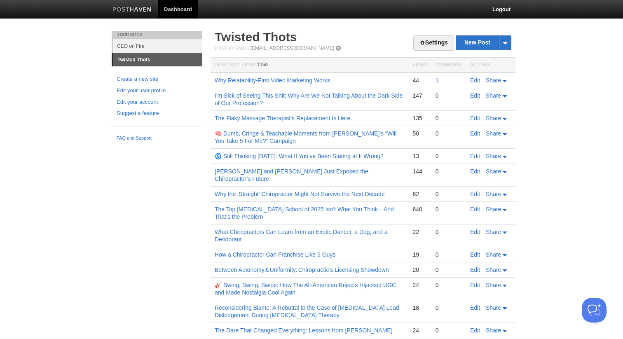
click at [299, 155] on link "🌀 Still Thinking [DATE]: What If You’ve Been Staring at It Wrong?" at bounding box center [299, 156] width 169 height 7
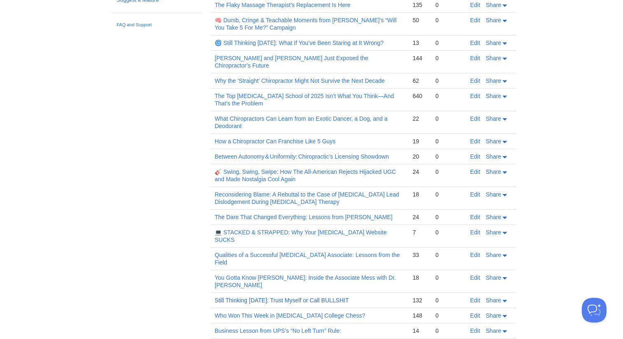
click at [285, 297] on link "Still Thinking [DATE]: Trust Myself or Call BULLSHIT" at bounding box center [282, 300] width 134 height 7
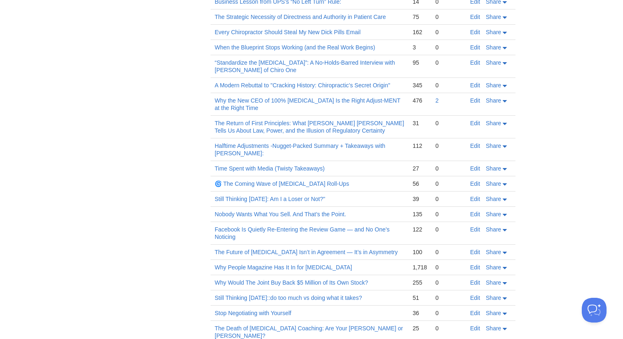
click at [300, 290] on td "Still Thinking Sunday::do too much vs doing what it takes?" at bounding box center [309, 297] width 198 height 15
click at [300, 294] on link "Still Thinking Sunday::do too much vs doing what it takes?" at bounding box center [288, 297] width 147 height 7
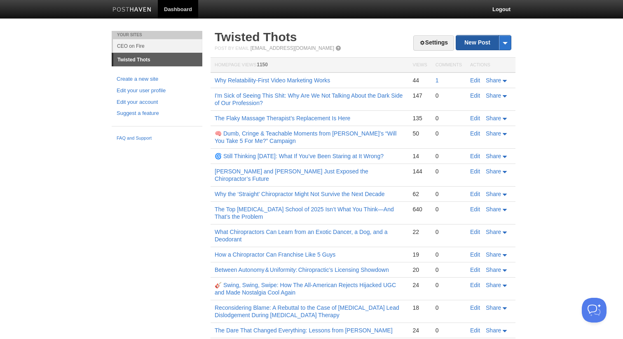
click at [467, 42] on link "New Post" at bounding box center [483, 42] width 55 height 14
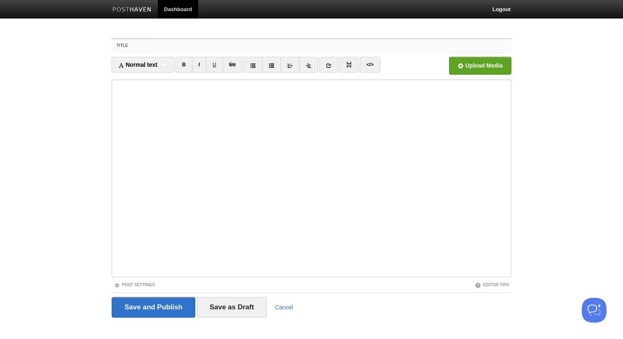
click at [272, 44] on input "Title" at bounding box center [328, 45] width 366 height 13
paste input "Still Thinking [DATE]: Why Do You Resist Me?"
type input "Still Thinking [DATE]: Why Do You Resist Me?"
click at [81, 143] on body "Dashboard Logout Your Sites CEO on Fire Twisted Thots Create a new site Edit yo…" at bounding box center [311, 174] width 623 height 348
click at [88, 181] on body "Dashboard Logout Your Sites CEO on Fire Twisted Thots Create a new site Edit yo…" at bounding box center [311, 174] width 623 height 348
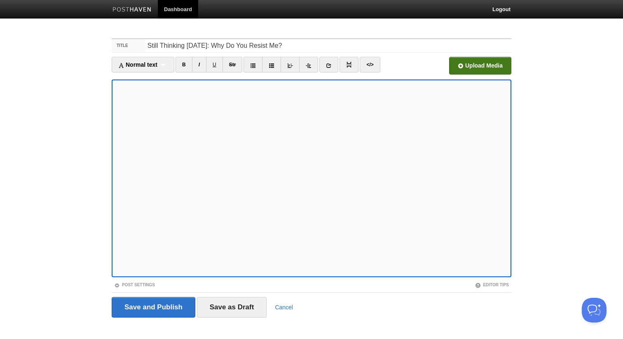
click at [480, 70] on input "file" at bounding box center [231, 68] width 623 height 42
click at [480, 67] on input "file" at bounding box center [231, 68] width 623 height 42
click at [139, 285] on link "Post Settings" at bounding box center [134, 284] width 41 height 5
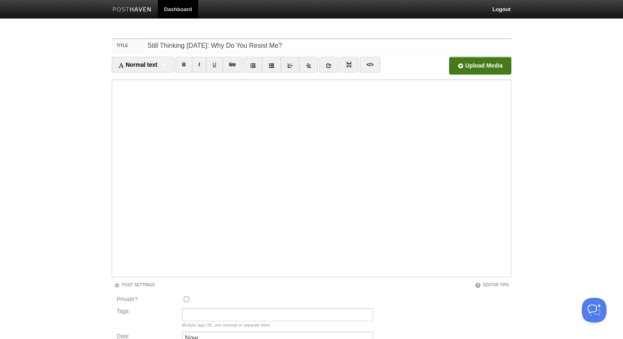
click at [88, 311] on body "Dashboard Logout Your Sites CEO on Fire Twisted Thots Create a new site Edit yo…" at bounding box center [311, 215] width 623 height 431
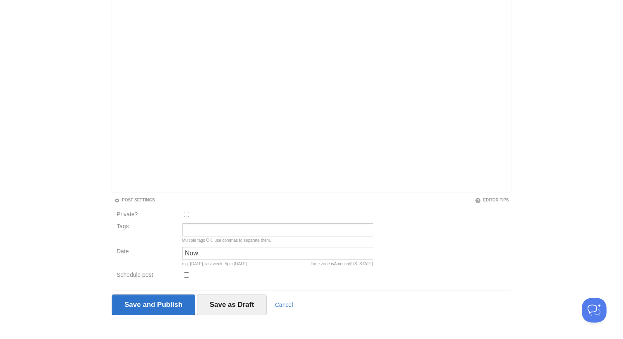
scroll to position [91, 0]
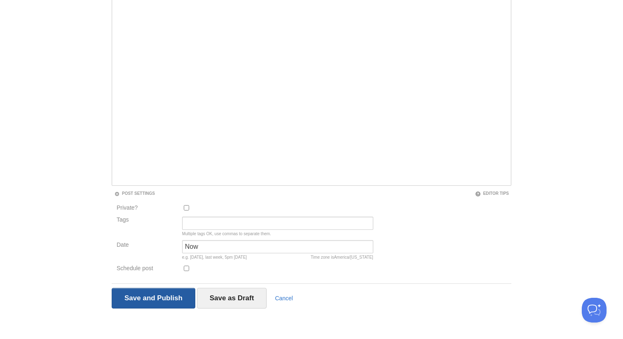
click at [138, 294] on input "Save and Publish" at bounding box center [154, 298] width 84 height 21
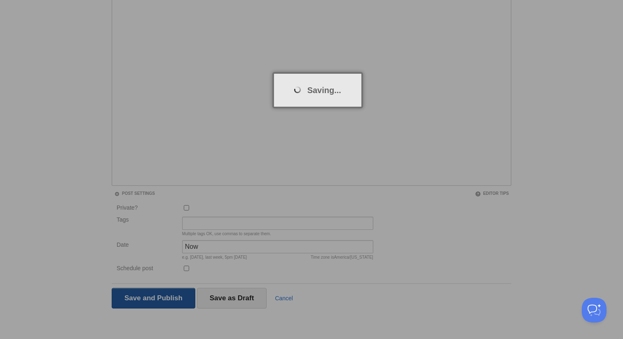
scroll to position [31, 0]
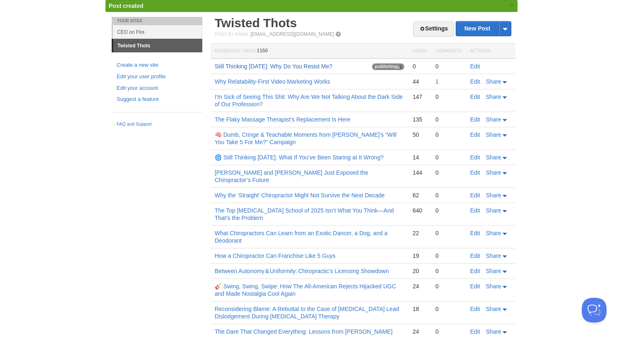
click at [236, 67] on link "Still Thinking [DATE]: Why Do You Resist Me?" at bounding box center [274, 66] width 118 height 7
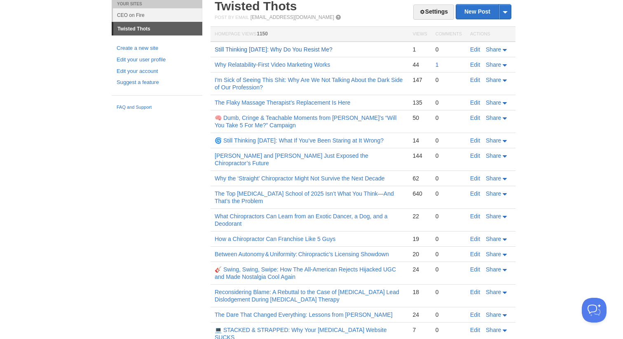
click at [274, 48] on link "Still Thinking [DATE]: Why Do You Resist Me?" at bounding box center [274, 49] width 118 height 7
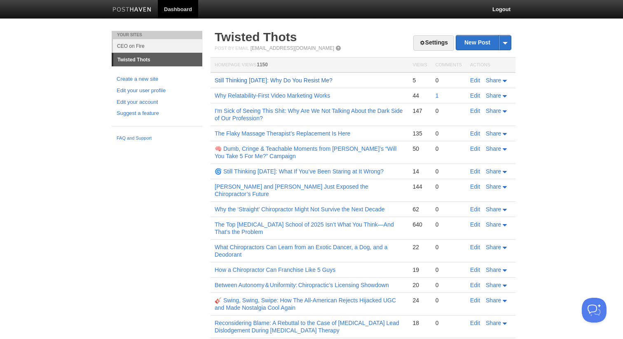
click at [226, 80] on link "Still Thinking [DATE]: Why Do You Resist Me?" at bounding box center [274, 80] width 118 height 7
